Goal: Task Accomplishment & Management: Complete application form

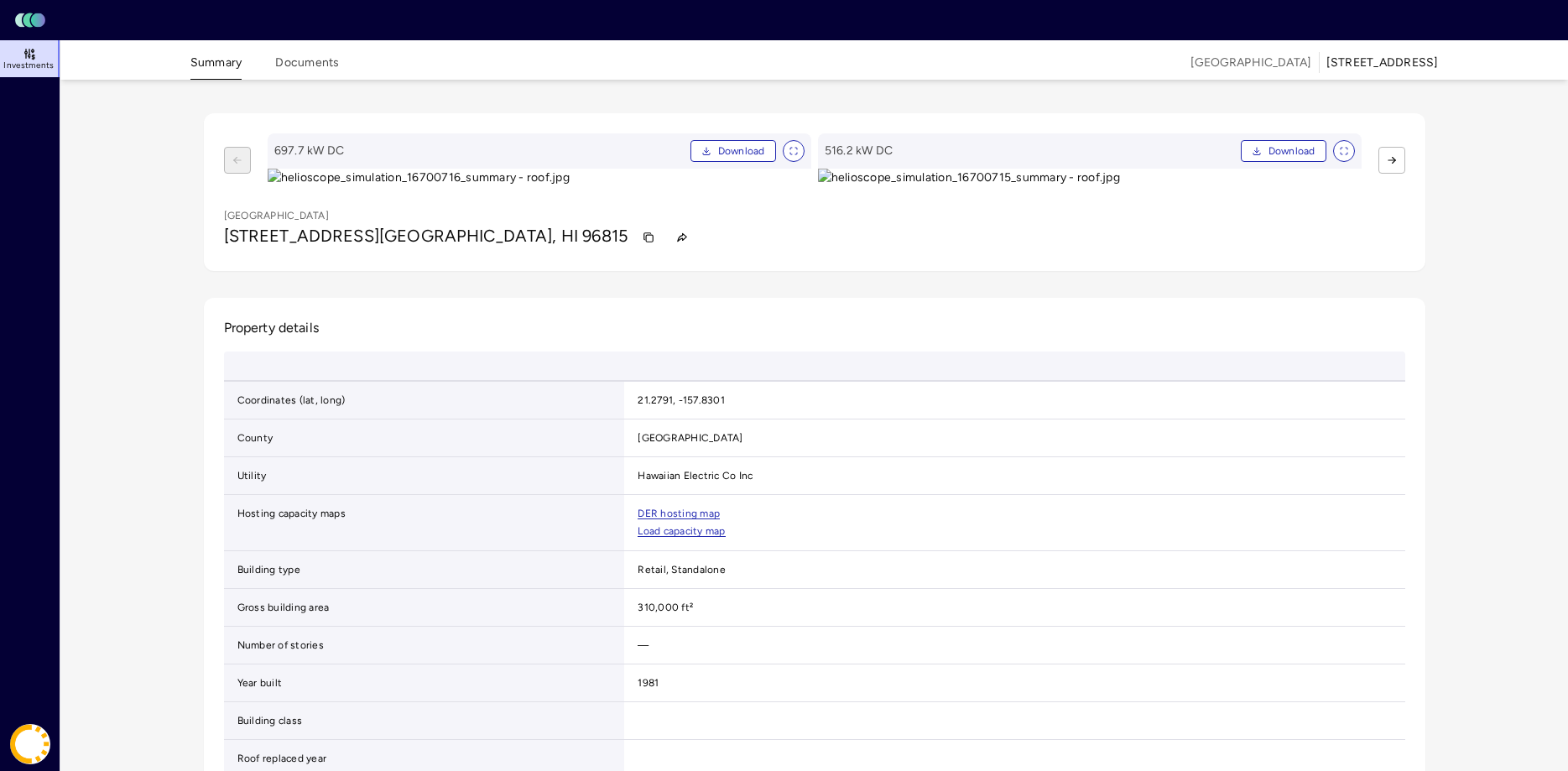
click at [24, 18] on icon at bounding box center [28, 20] width 10 height 14
click at [29, 56] on icon at bounding box center [29, 54] width 13 height 13
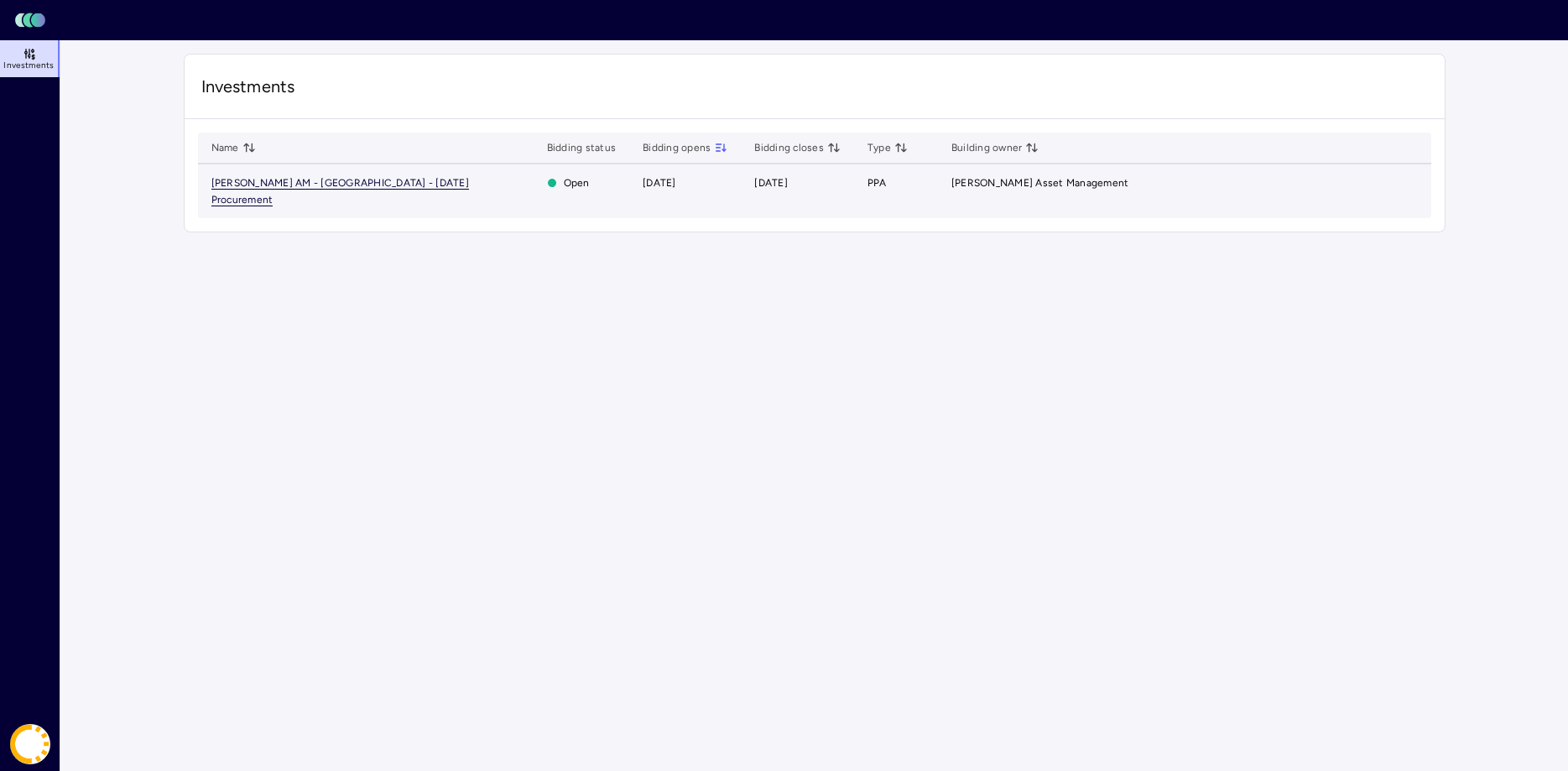
click at [403, 182] on span "[PERSON_NAME] AM - [GEOGRAPHIC_DATA] - [DATE] Procurement" at bounding box center [341, 192] width 258 height 29
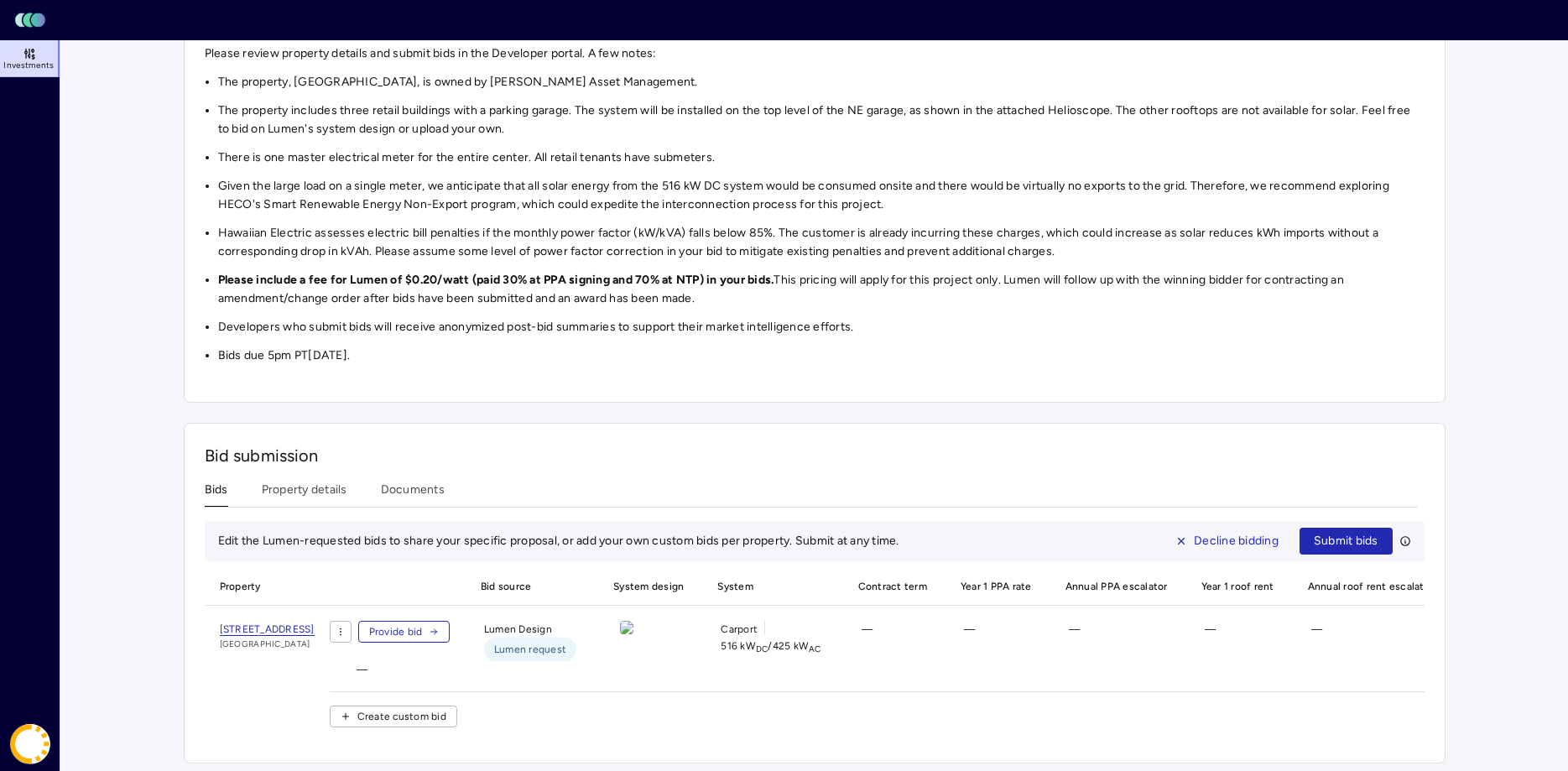
scroll to position [242, 0]
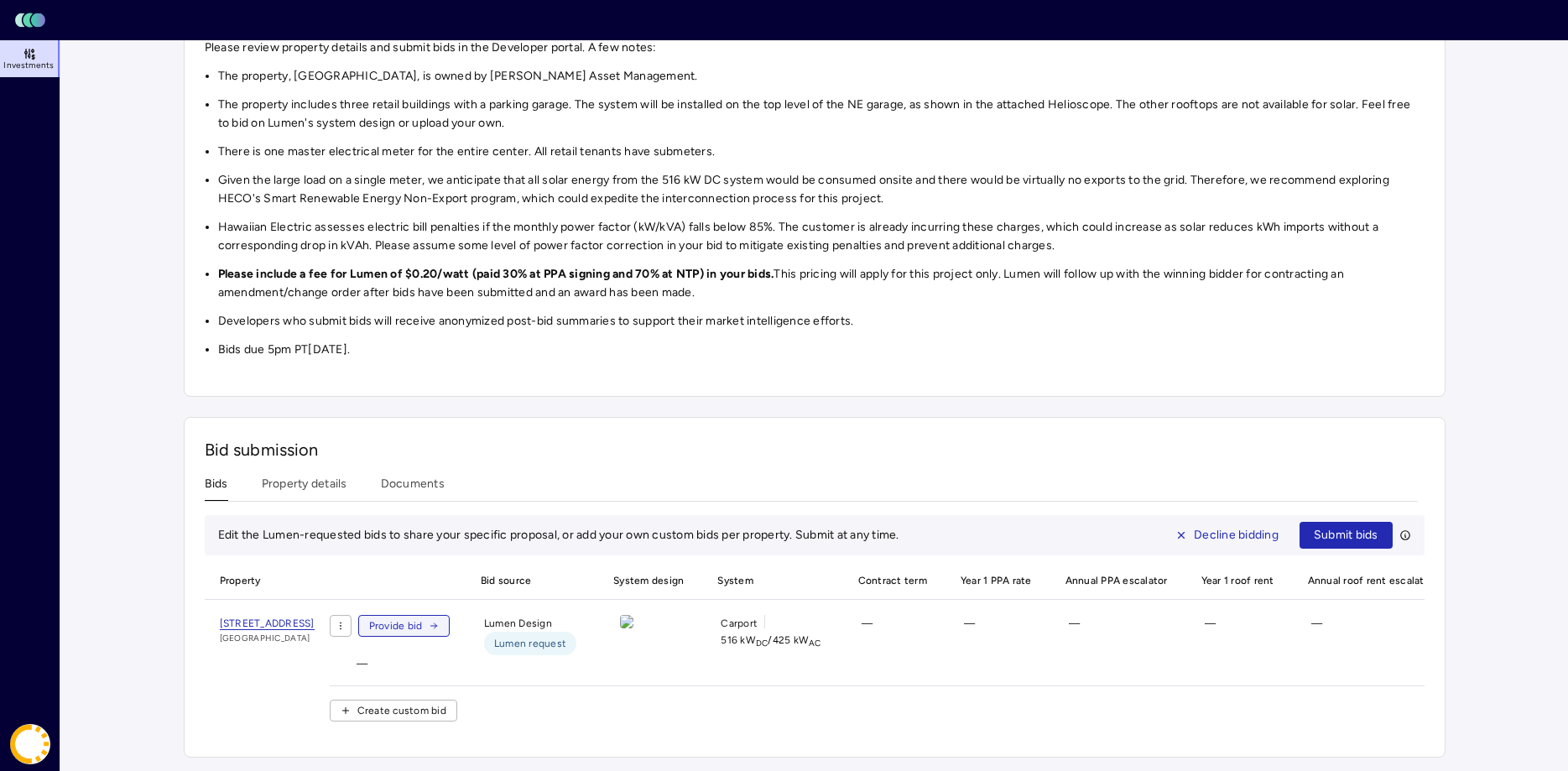
click at [423, 617] on span "Provide bid" at bounding box center [396, 626] width 54 height 17
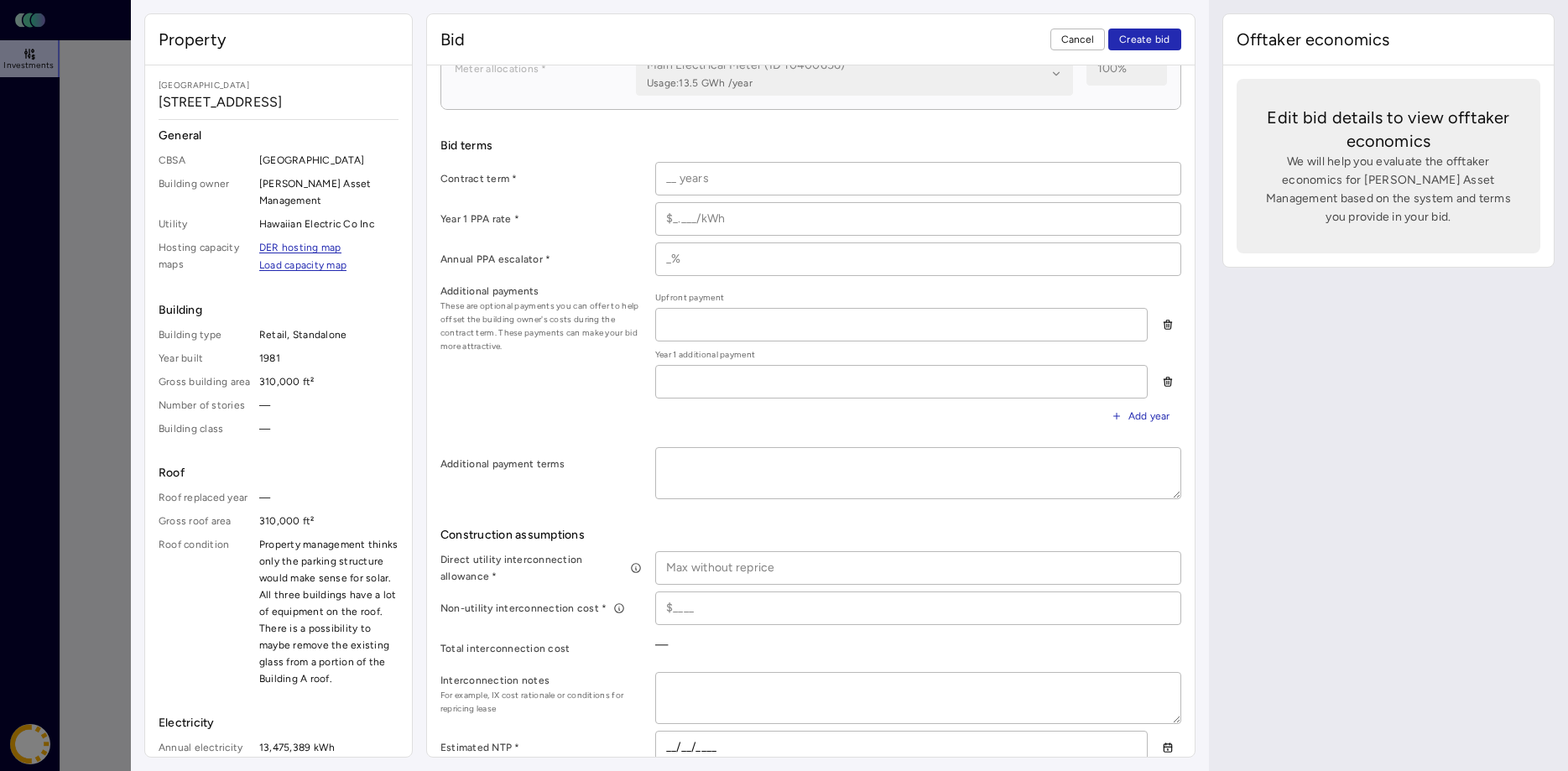
scroll to position [359, 0]
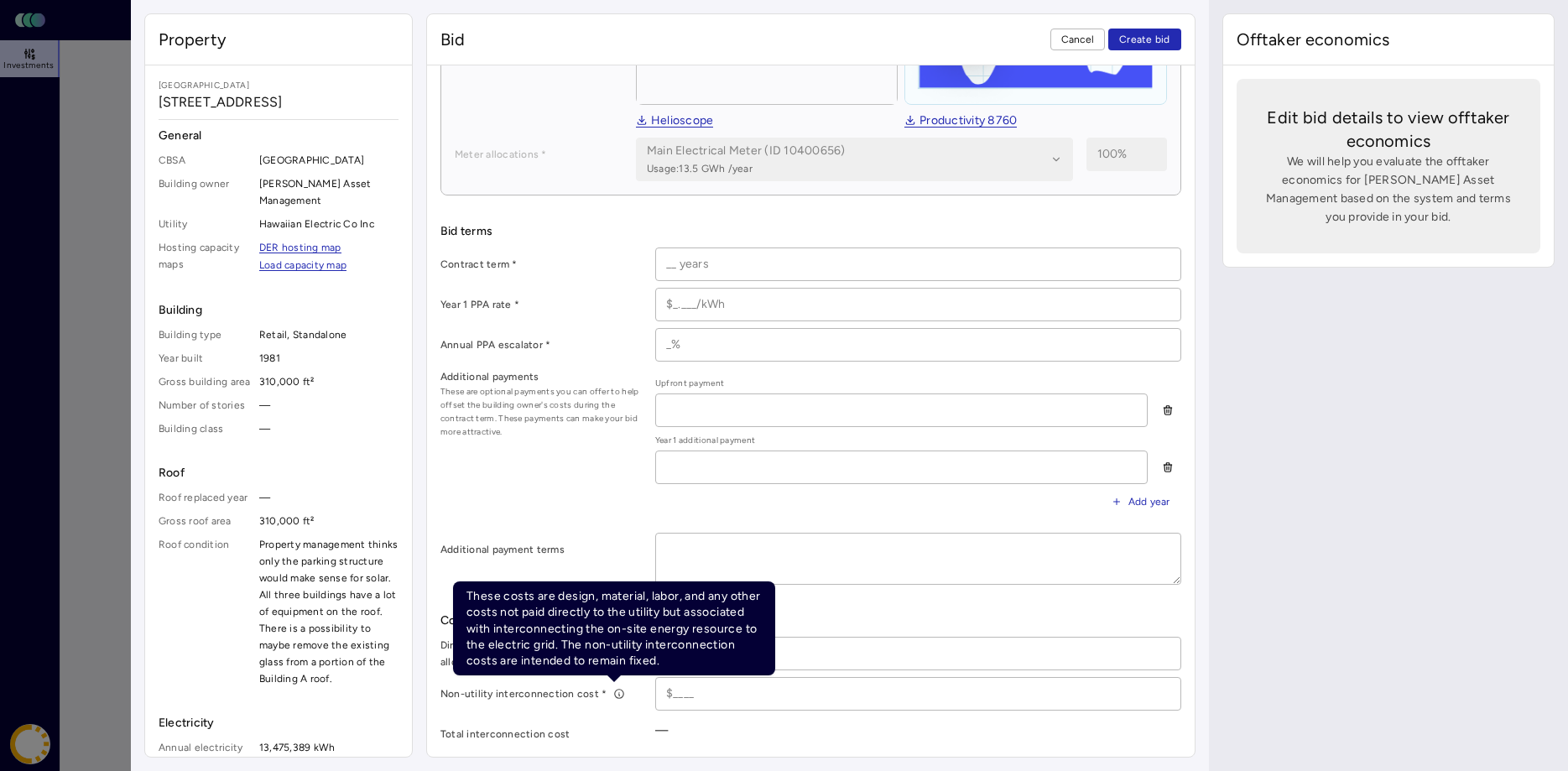
click at [615, 694] on icon at bounding box center [619, 693] width 11 height 11
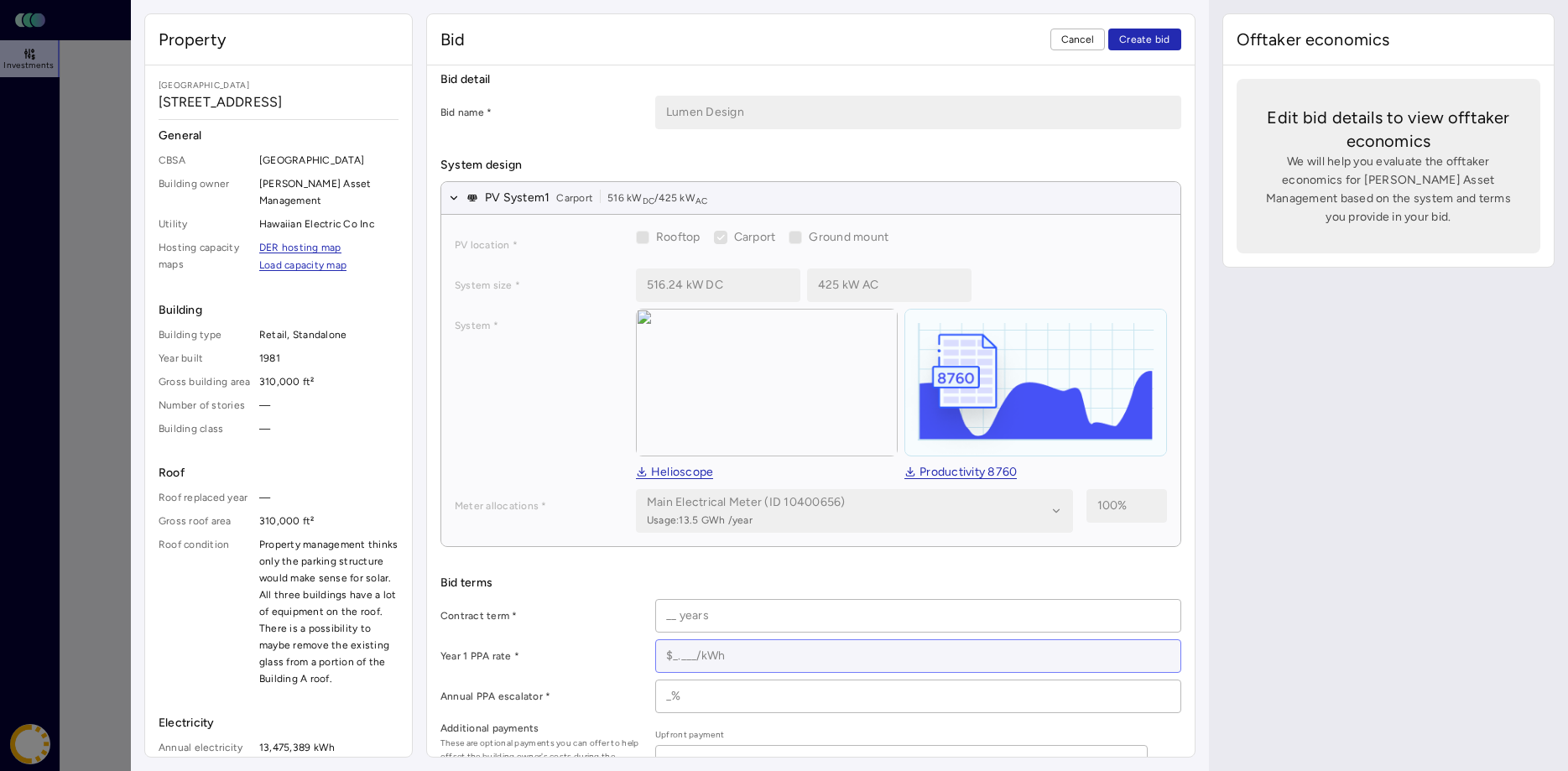
scroll to position [0, 0]
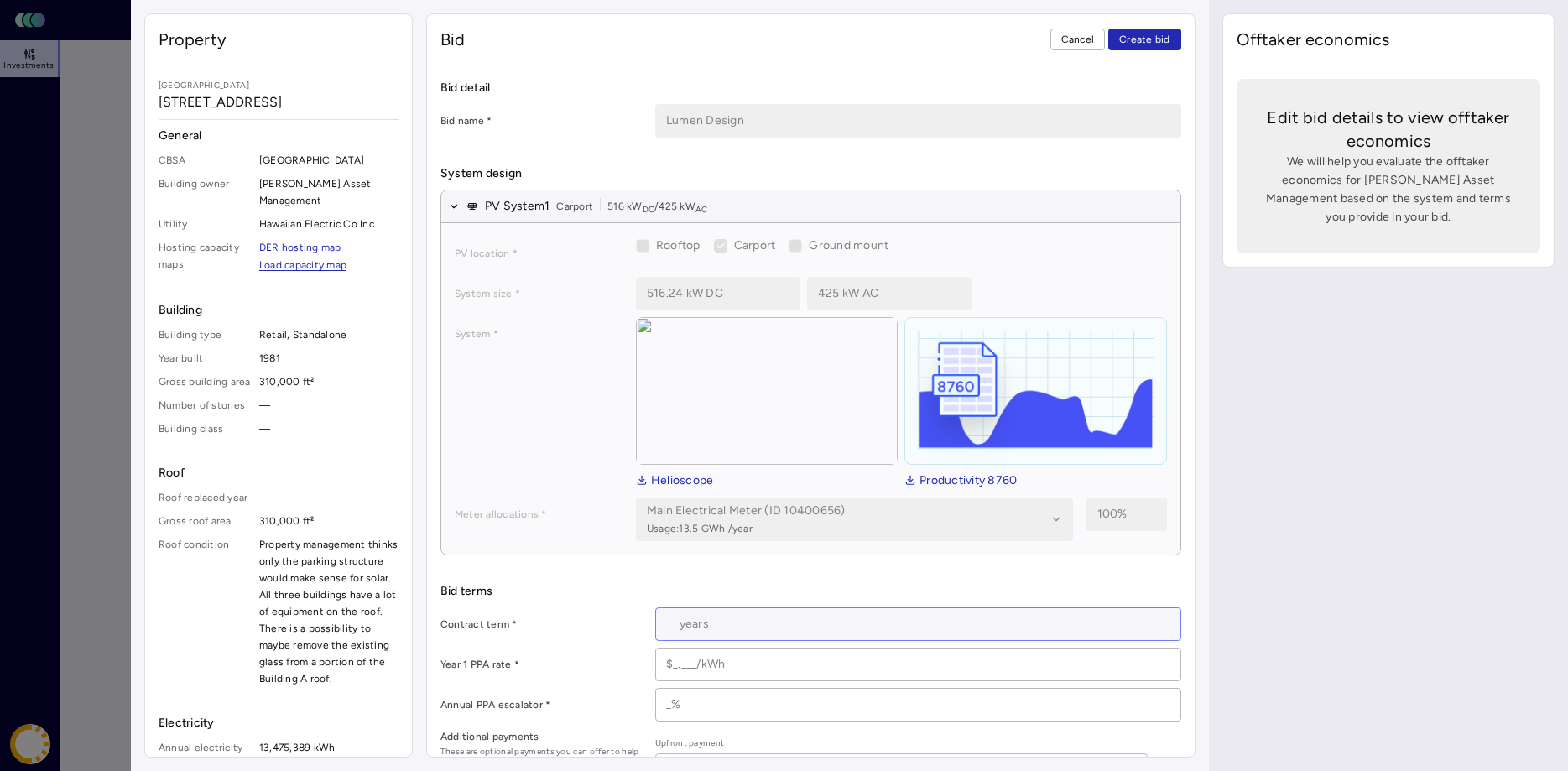
click at [665, 631] on input at bounding box center [918, 624] width 525 height 32
type input "2 years"
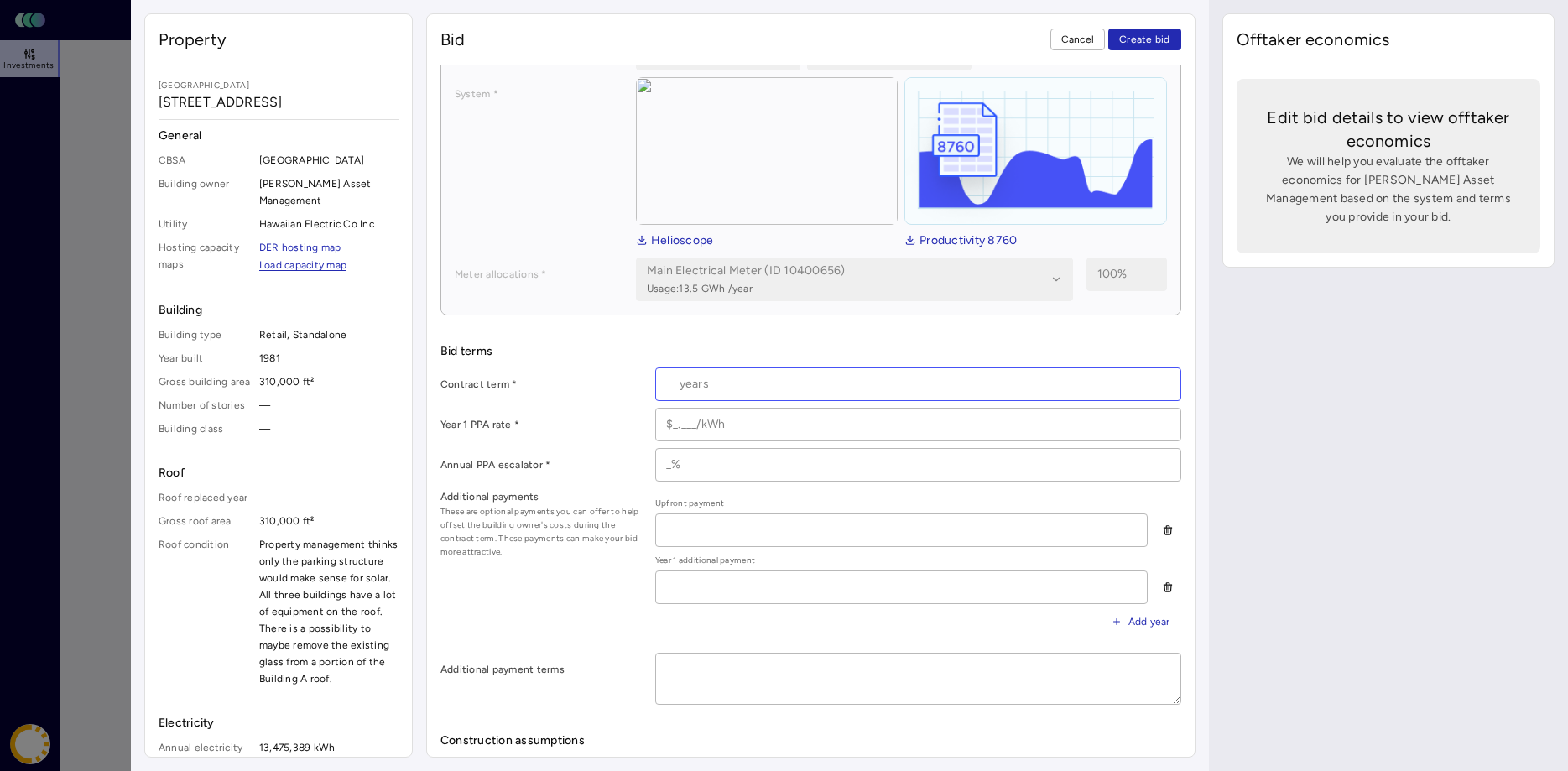
scroll to position [257, 0]
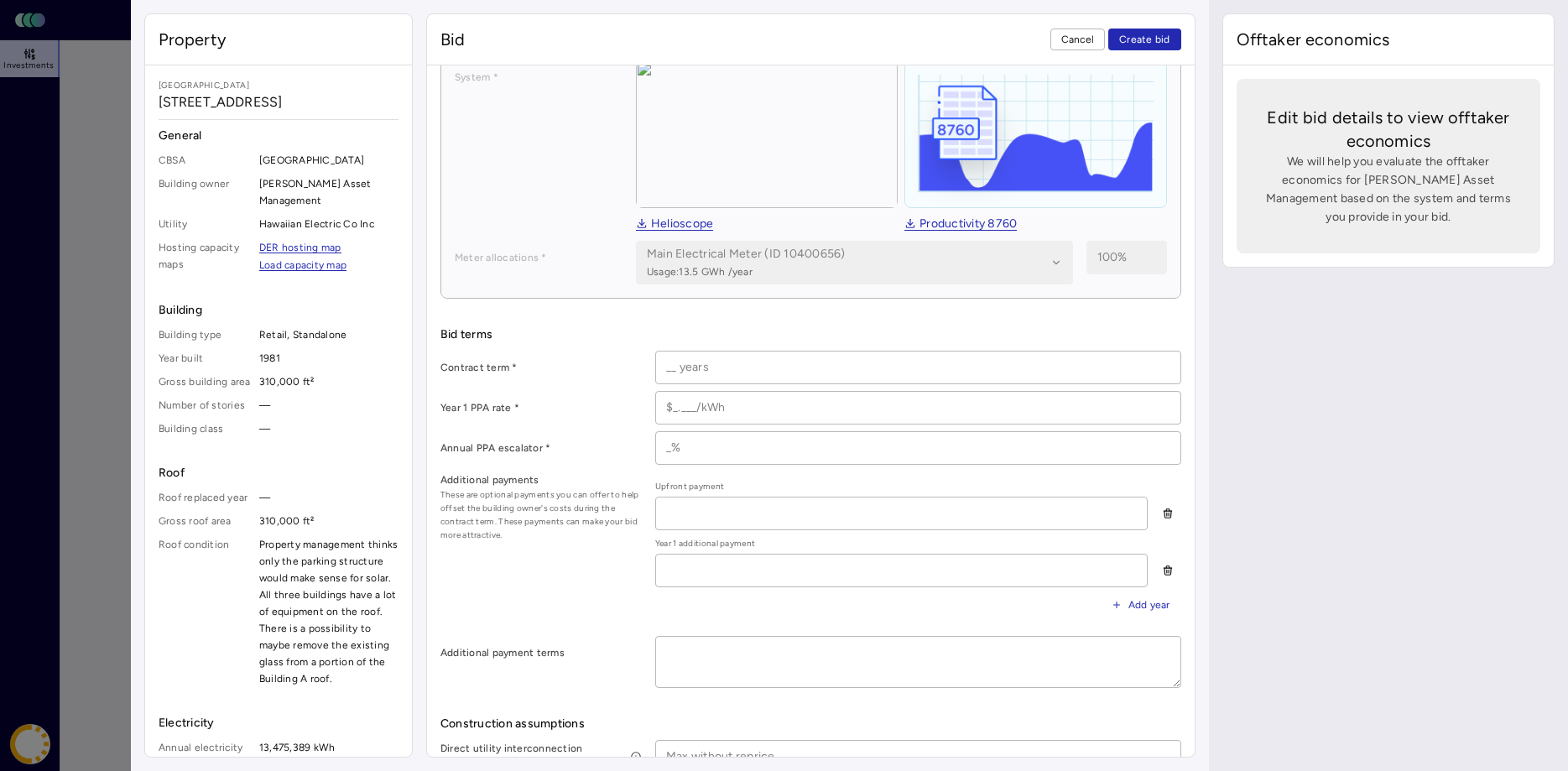
click at [604, 468] on div "Contract term * Year 1 PPA rate * Annual PPA escalator * Additional payments Th…" at bounding box center [810, 520] width 741 height 338
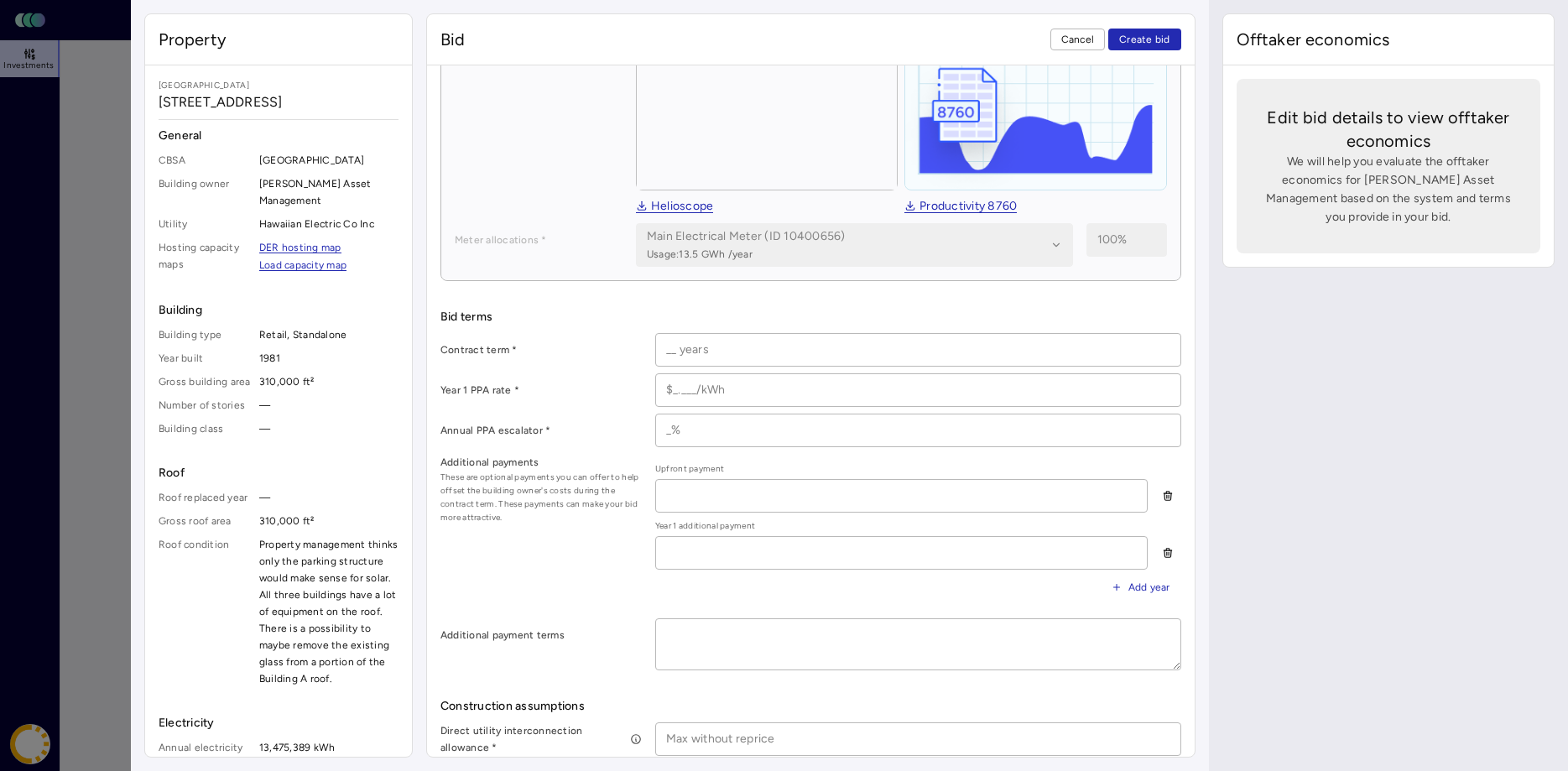
scroll to position [0, 0]
